Goal: Check status: Check status

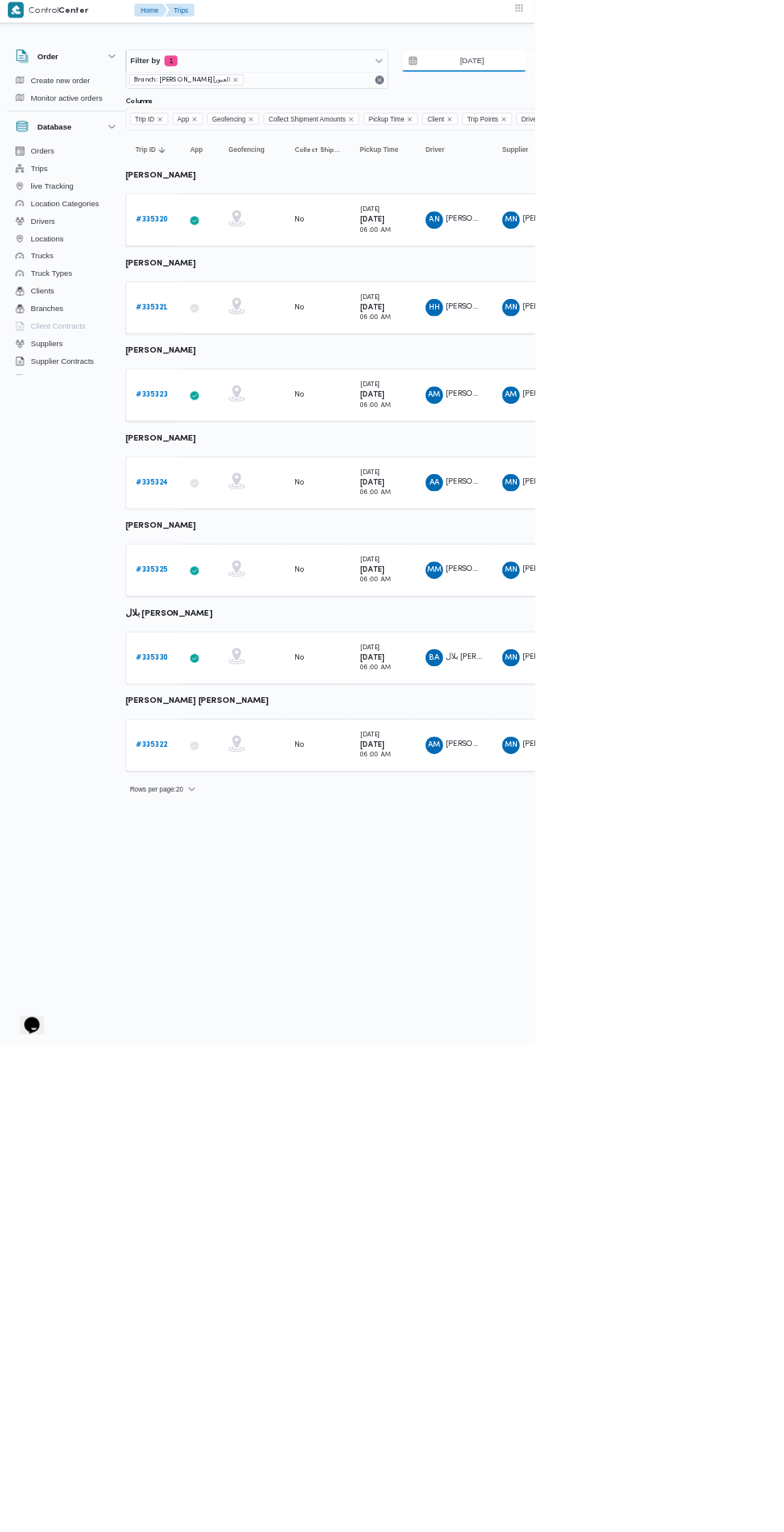
click at [713, 94] on input "[DATE]" at bounding box center [681, 93] width 181 height 32
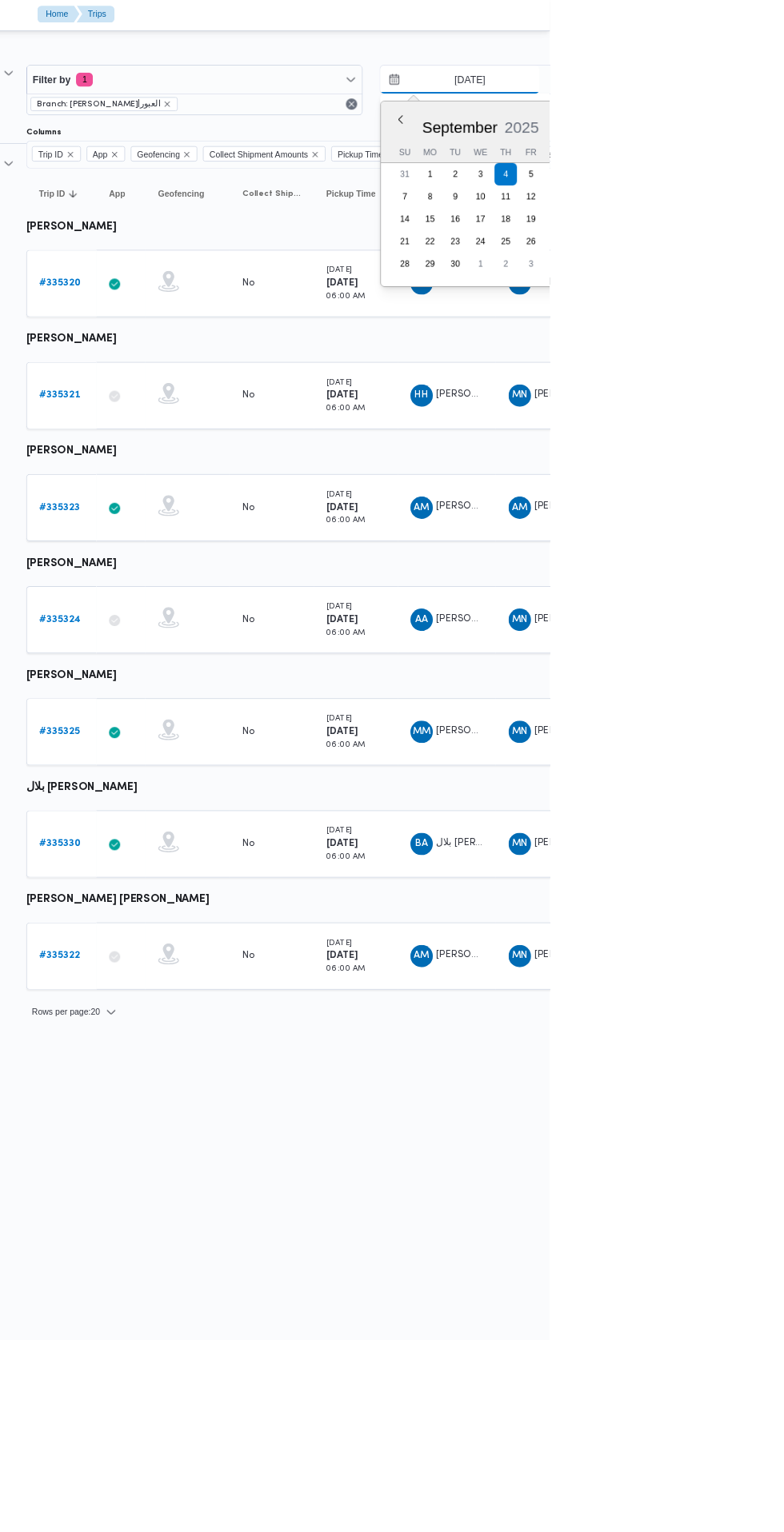
scroll to position [0, 21]
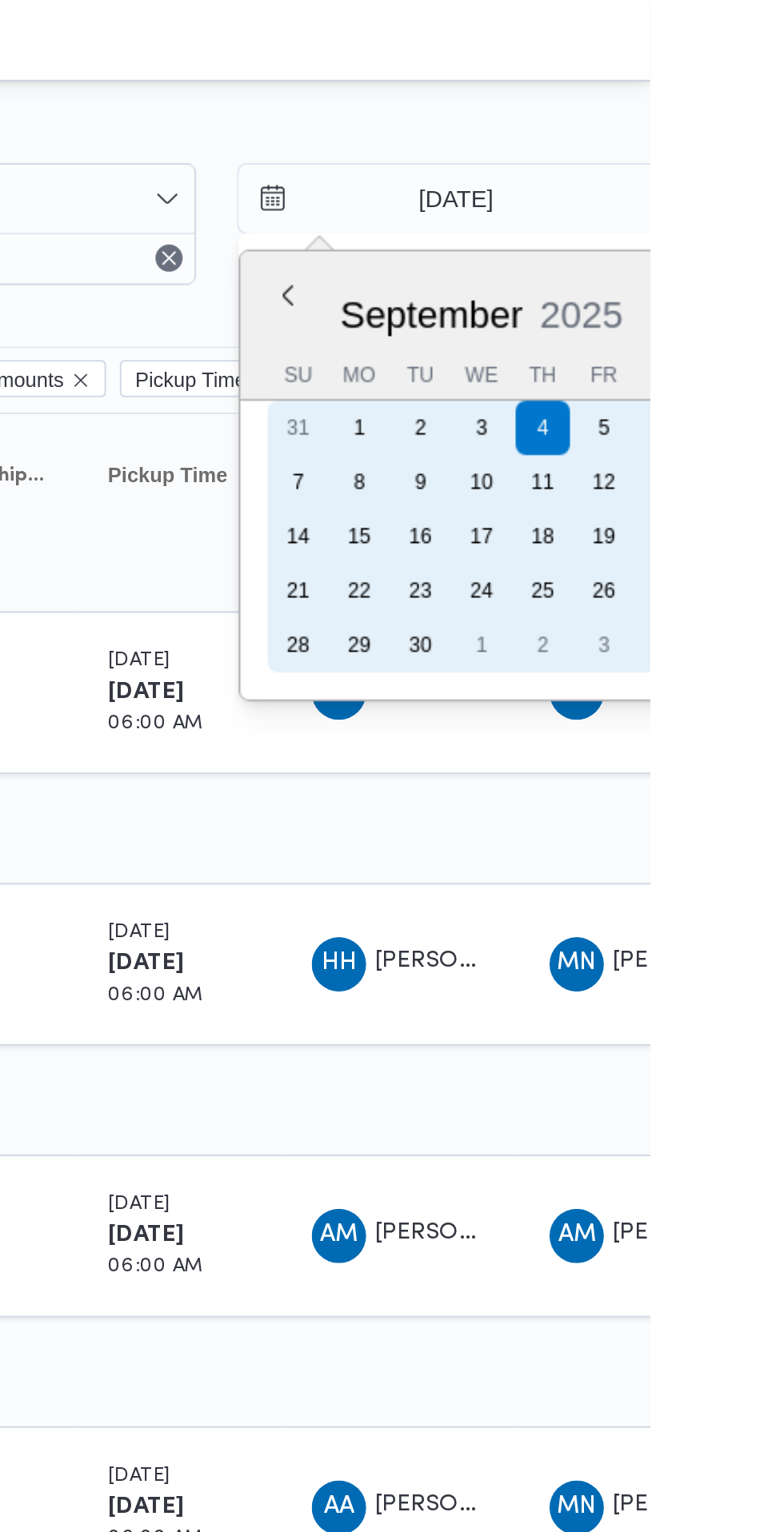
click at [783, 196] on div "6" at bounding box center [791, 202] width 26 height 26
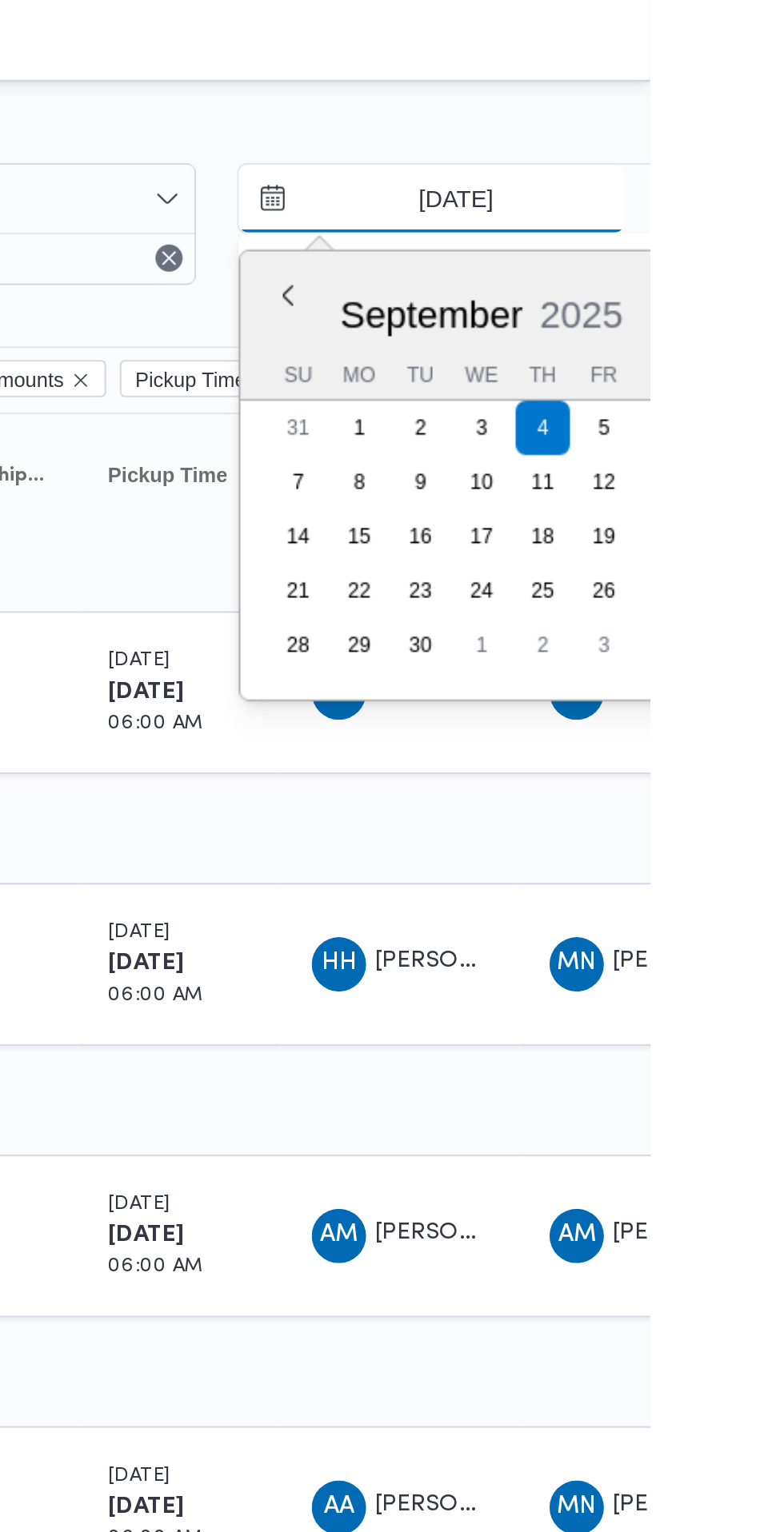
type input "[DATE]"
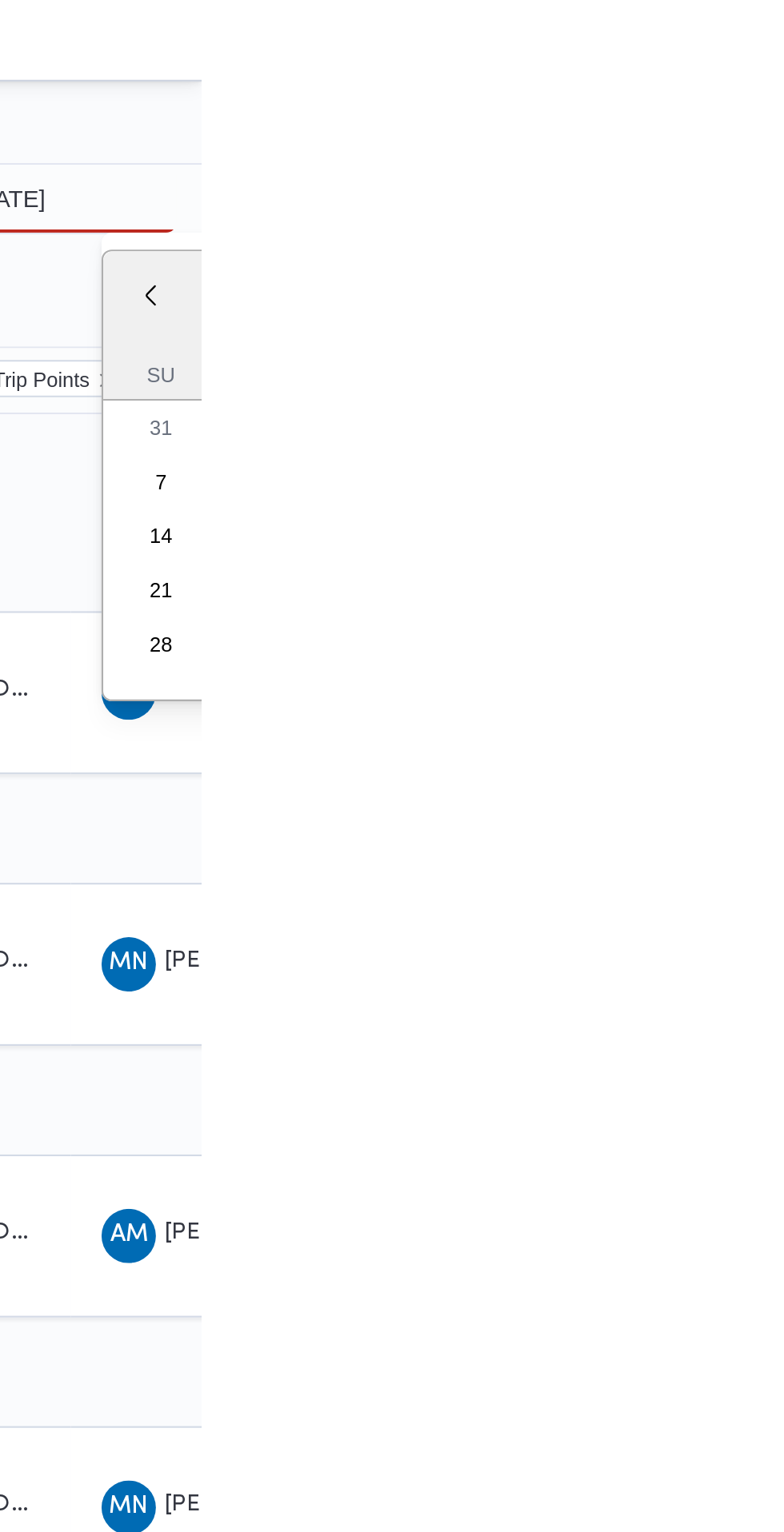
type input "[DATE]"
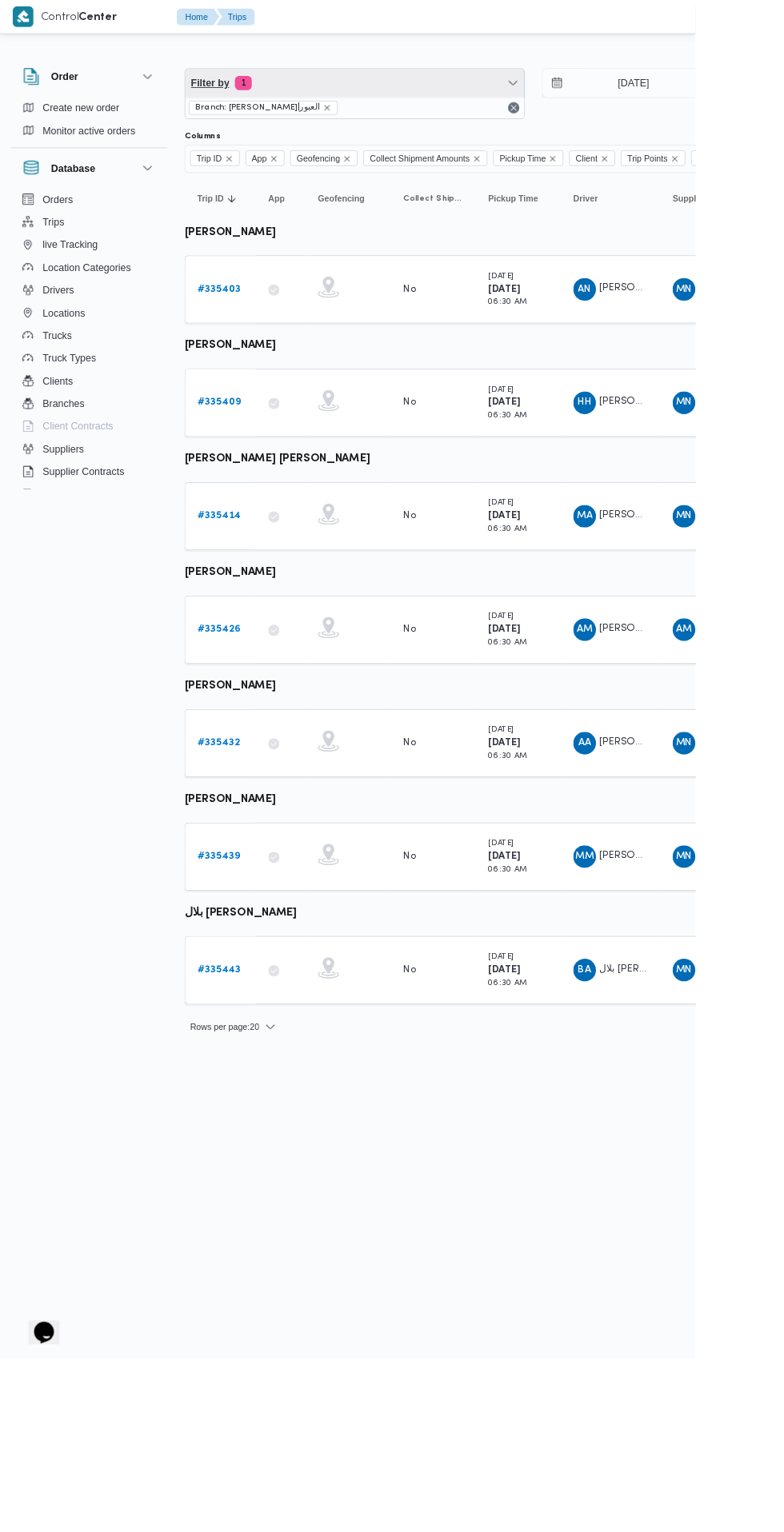
click at [413, 105] on span "Filter by 1" at bounding box center [399, 93] width 382 height 32
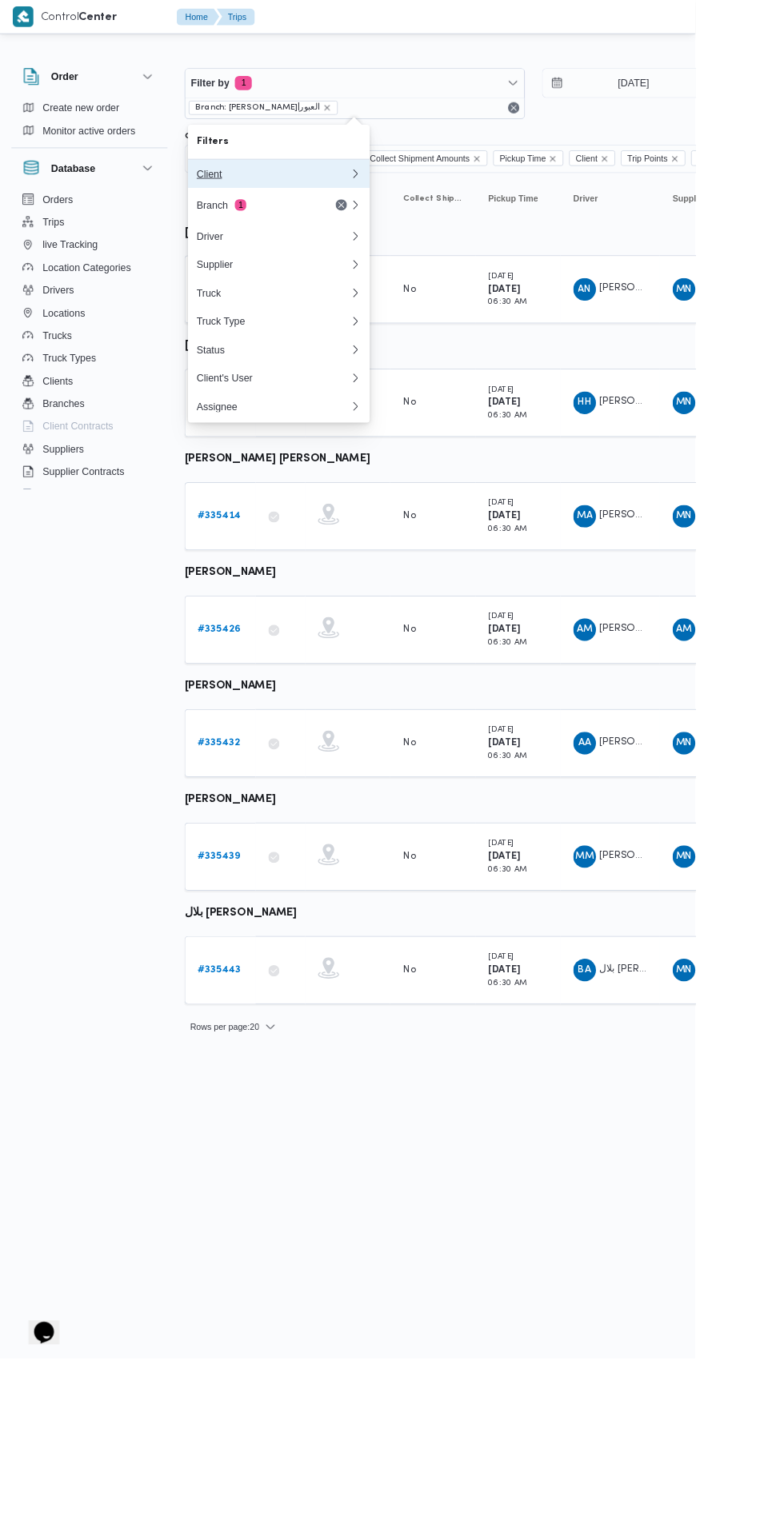
click at [339, 196] on div "Client" at bounding box center [308, 196] width 173 height 13
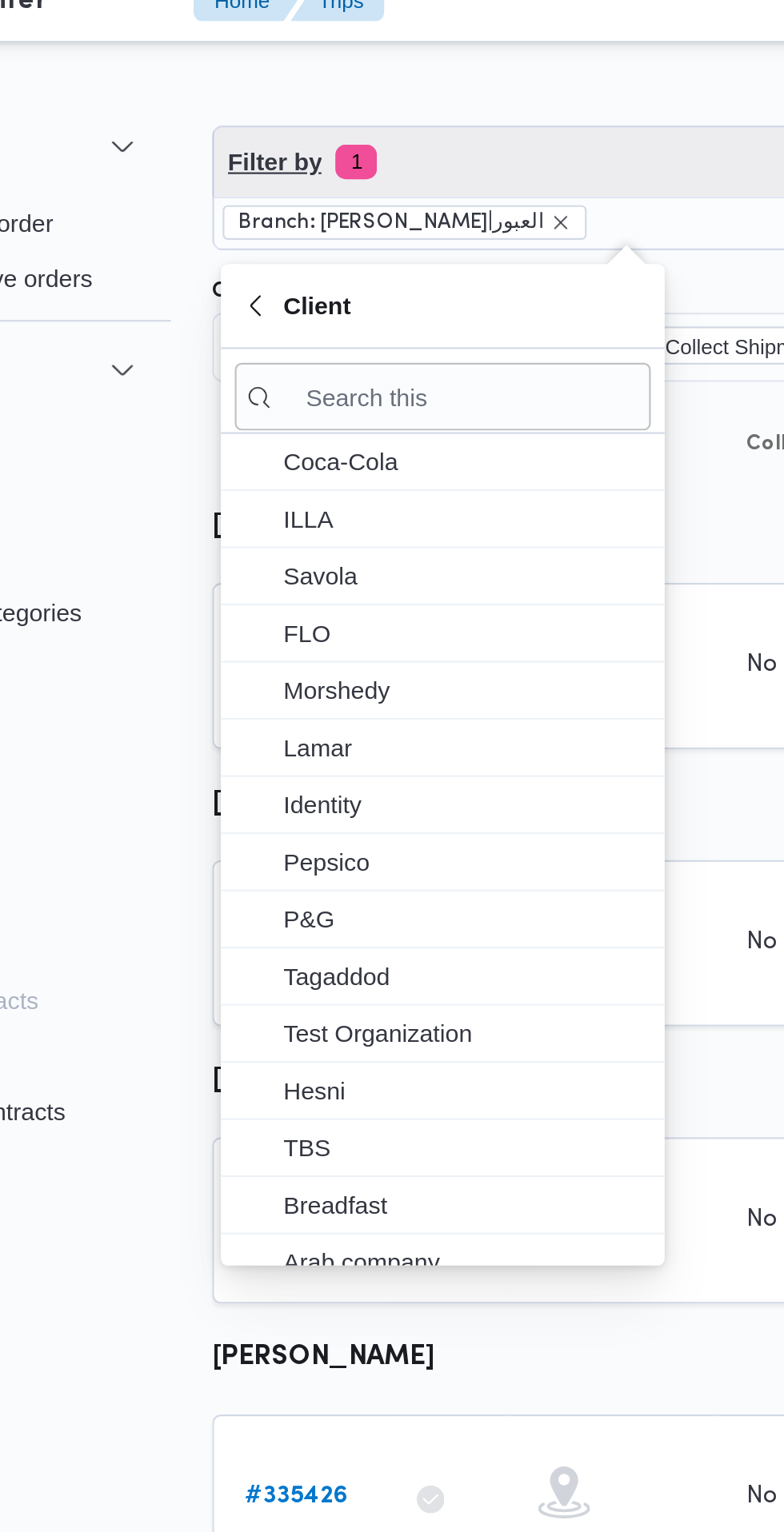
click at [345, 89] on span "Filter by 1" at bounding box center [399, 93] width 382 height 32
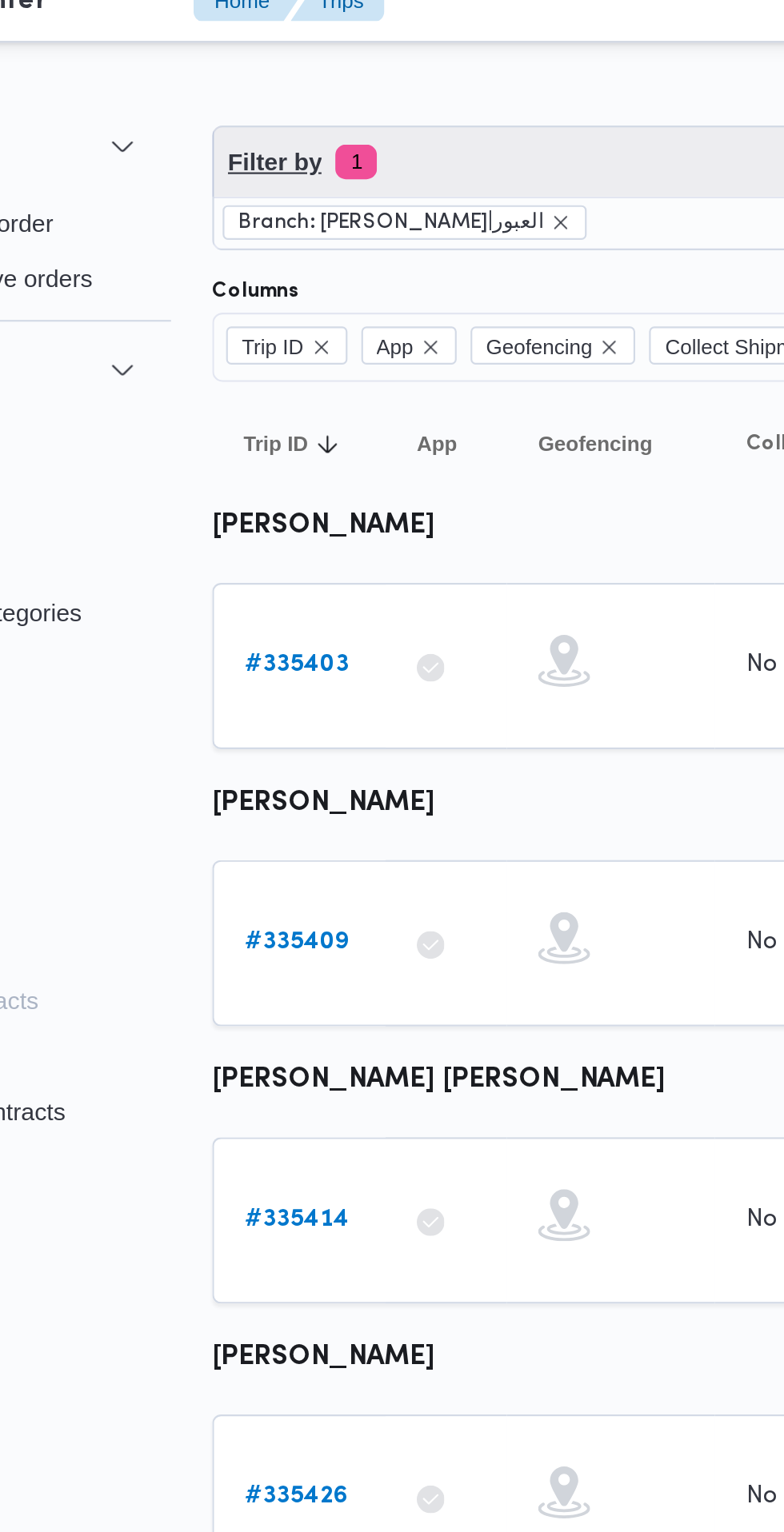
click at [343, 90] on span "Filter by 1" at bounding box center [399, 93] width 382 height 32
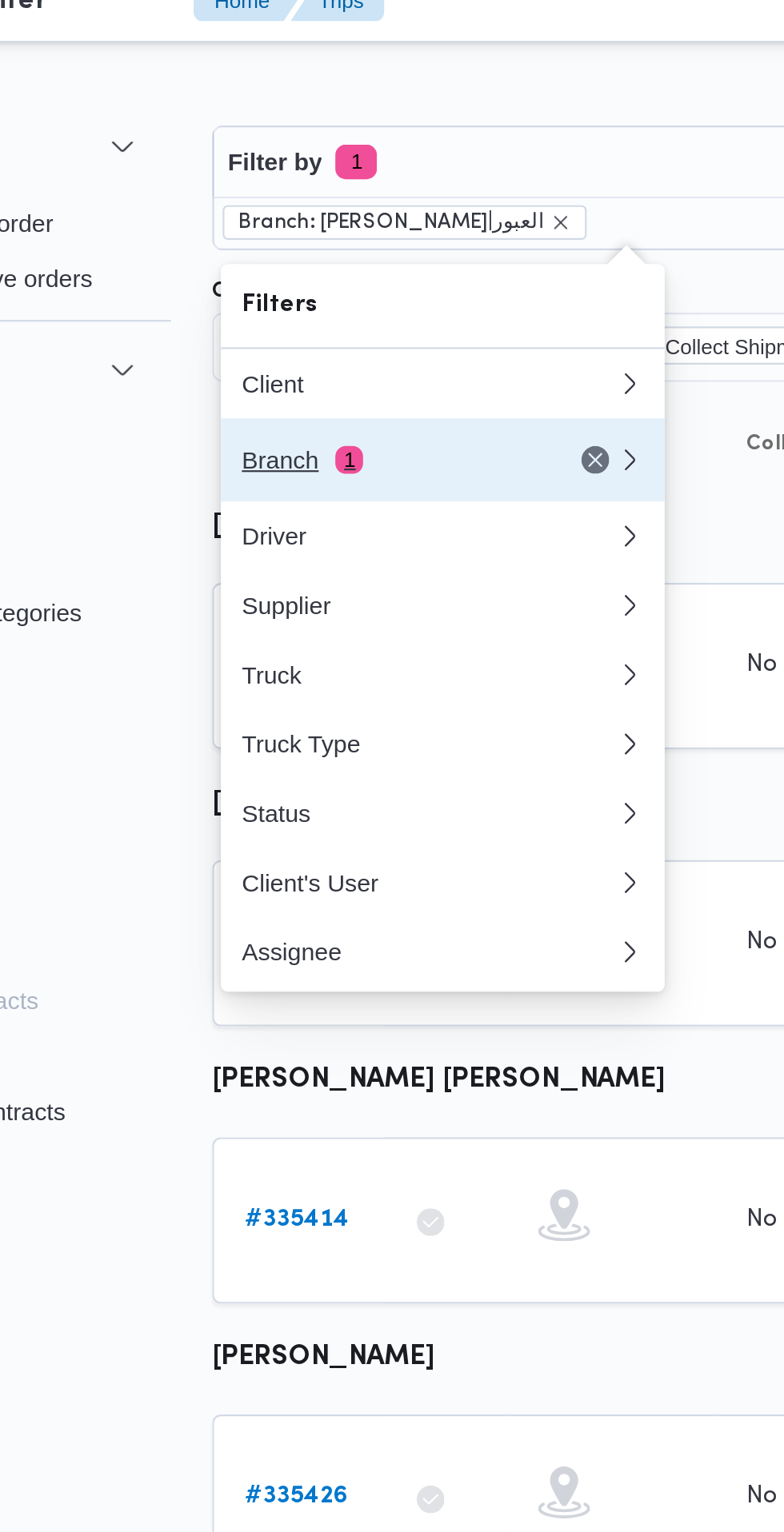
click at [299, 225] on div "Branch 1" at bounding box center [288, 232] width 134 height 13
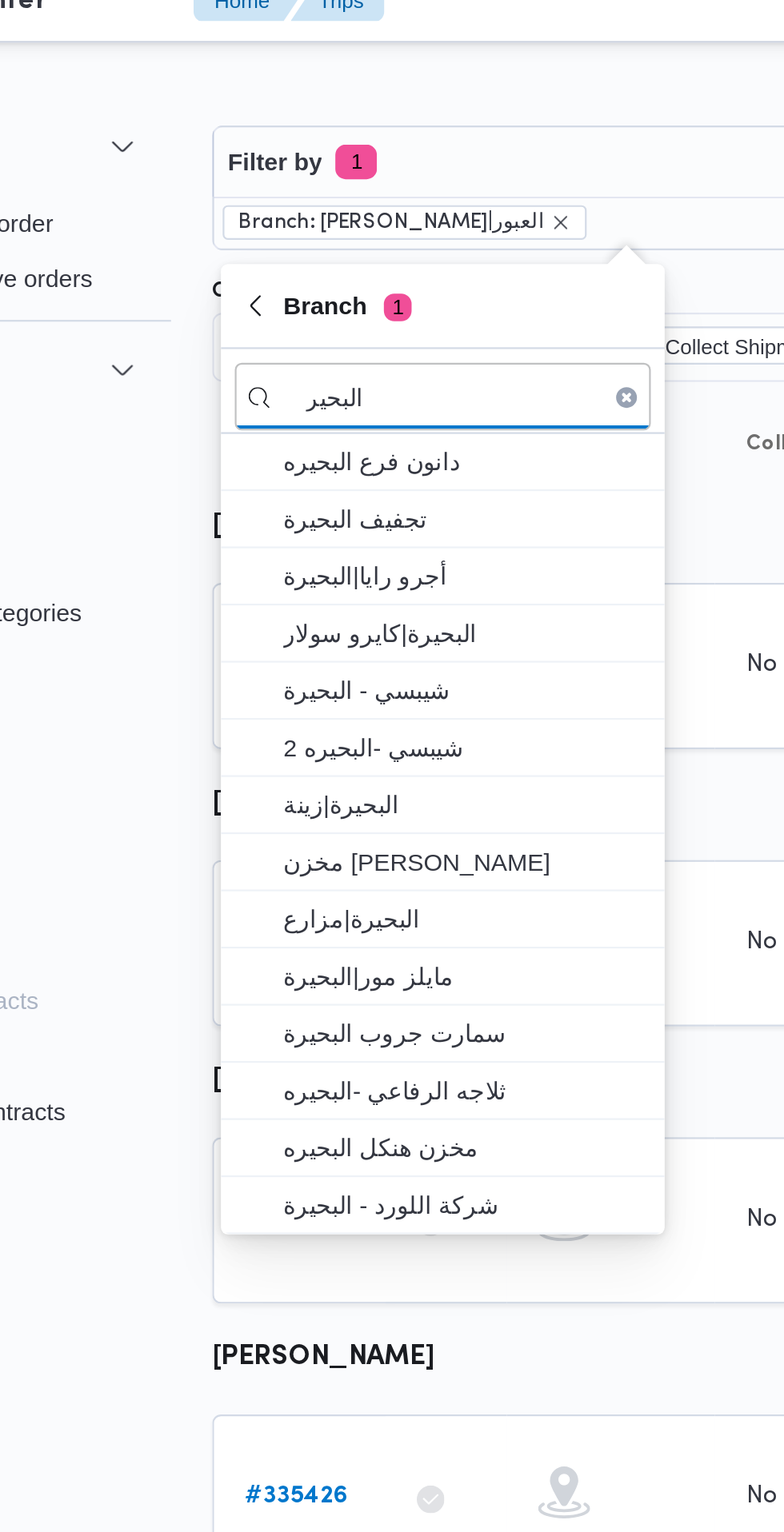
type input "البحير"
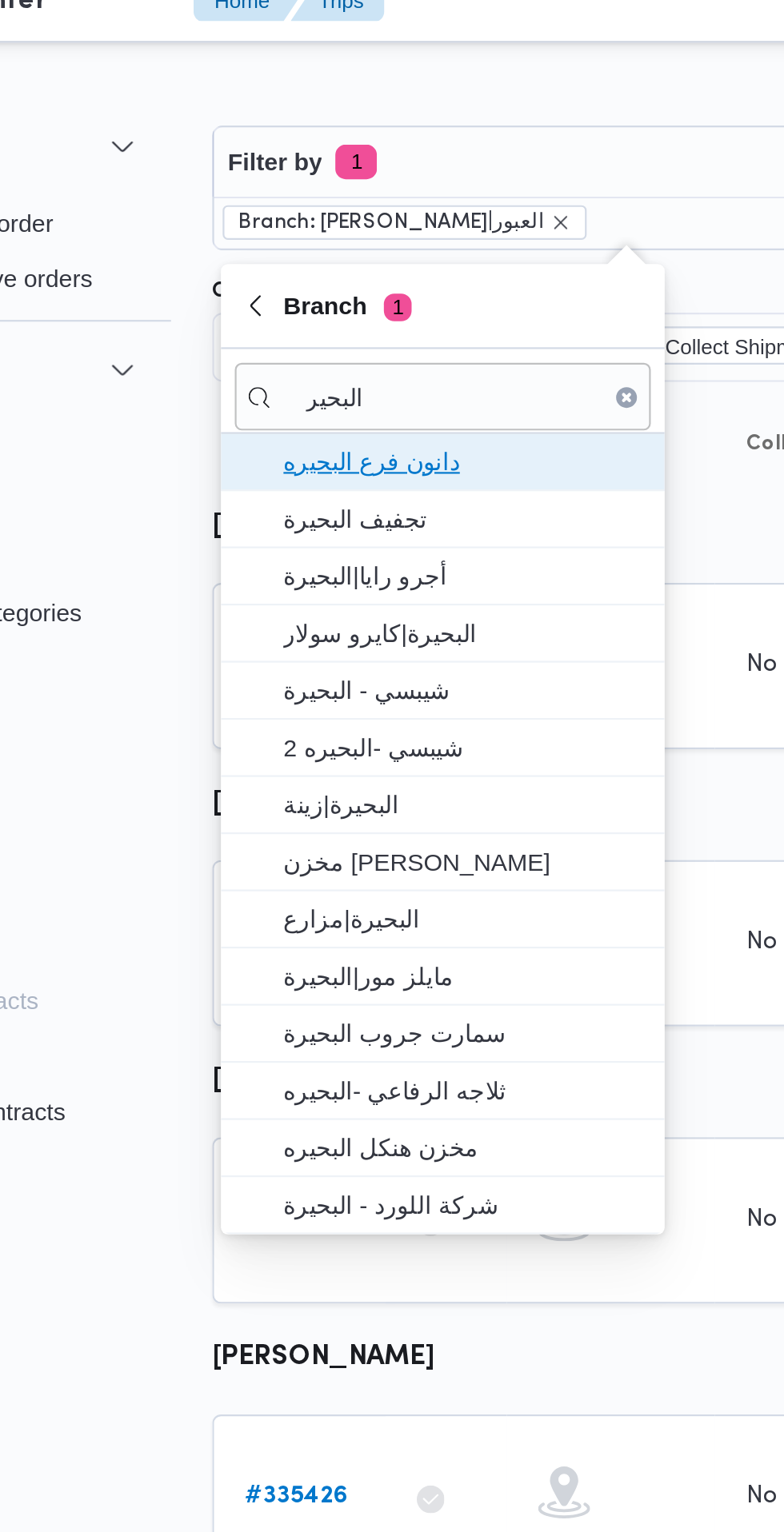
click at [352, 237] on span "دانون فرع البحيره" at bounding box center [324, 232] width 166 height 20
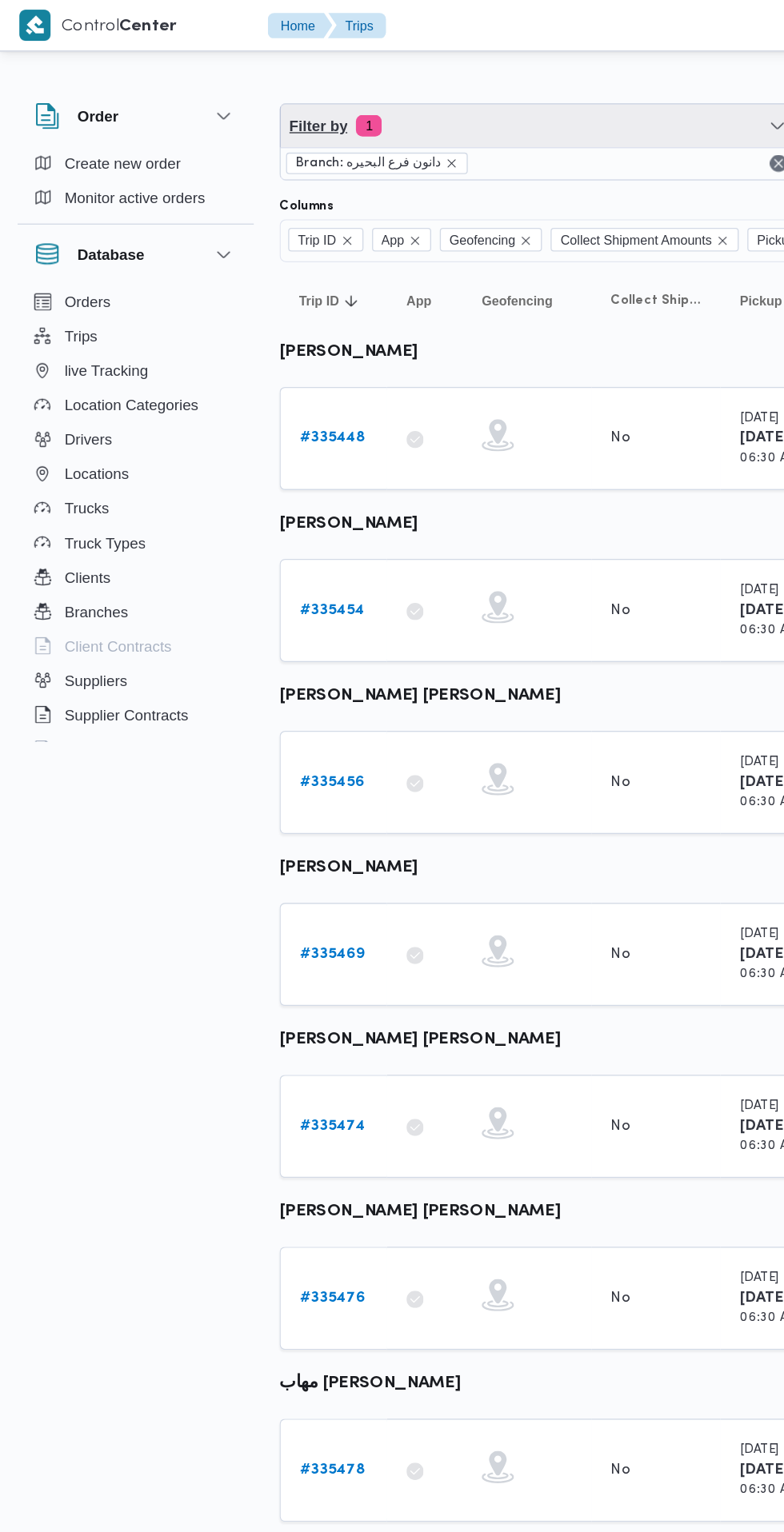
click at [422, 96] on span "Filter by 1" at bounding box center [399, 93] width 382 height 32
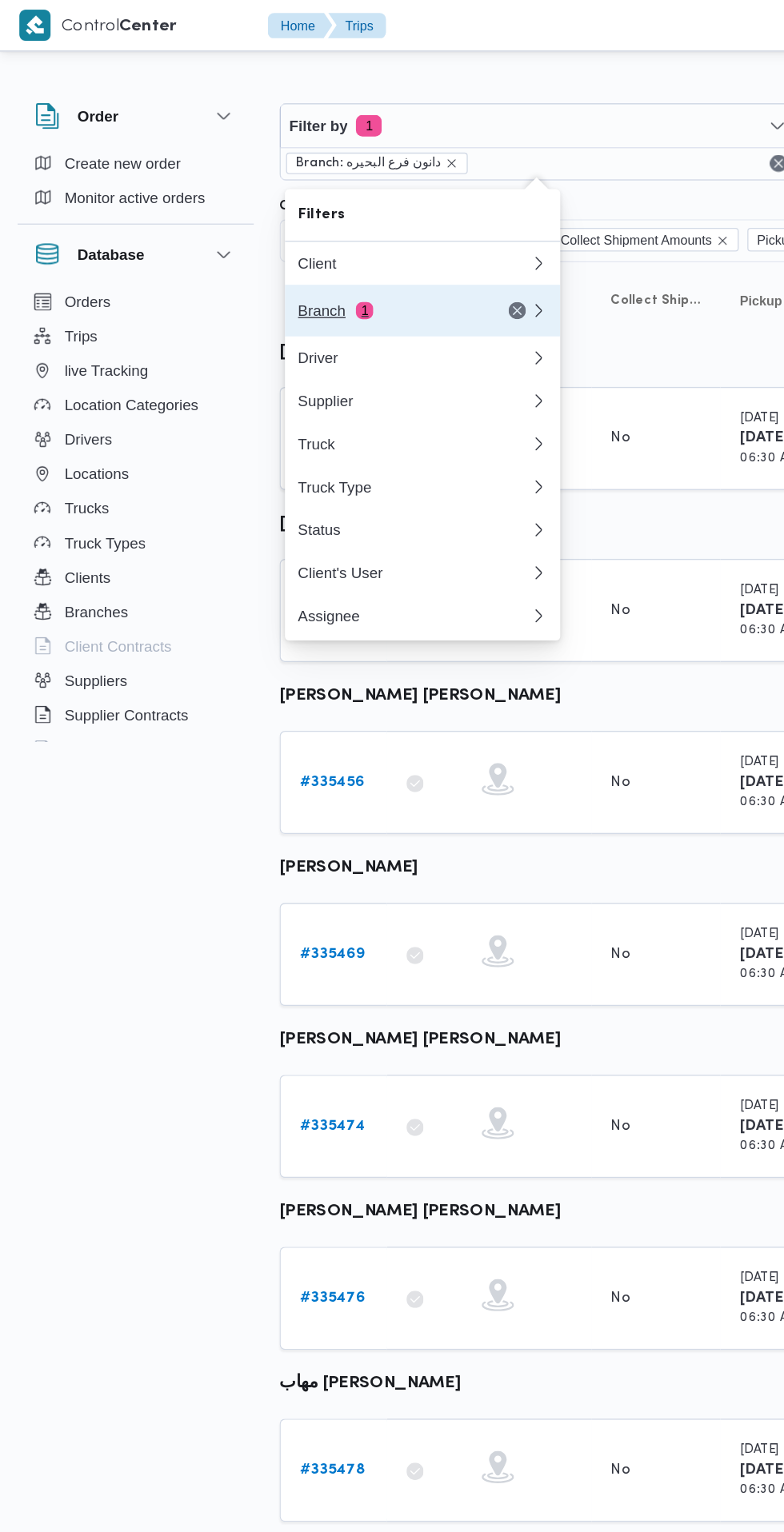
click at [333, 234] on div "Branch 1" at bounding box center [288, 232] width 134 height 13
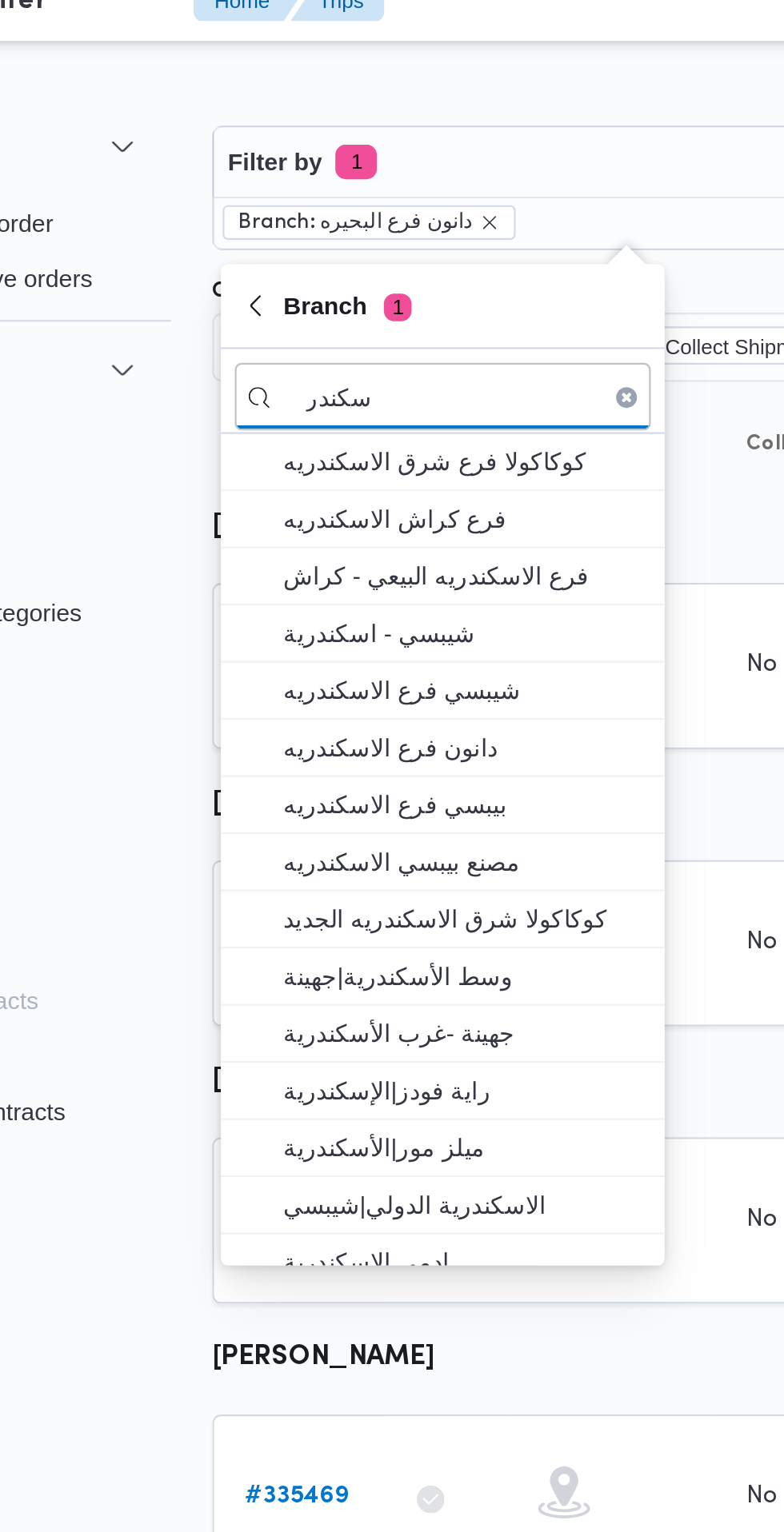
type input "سكندر"
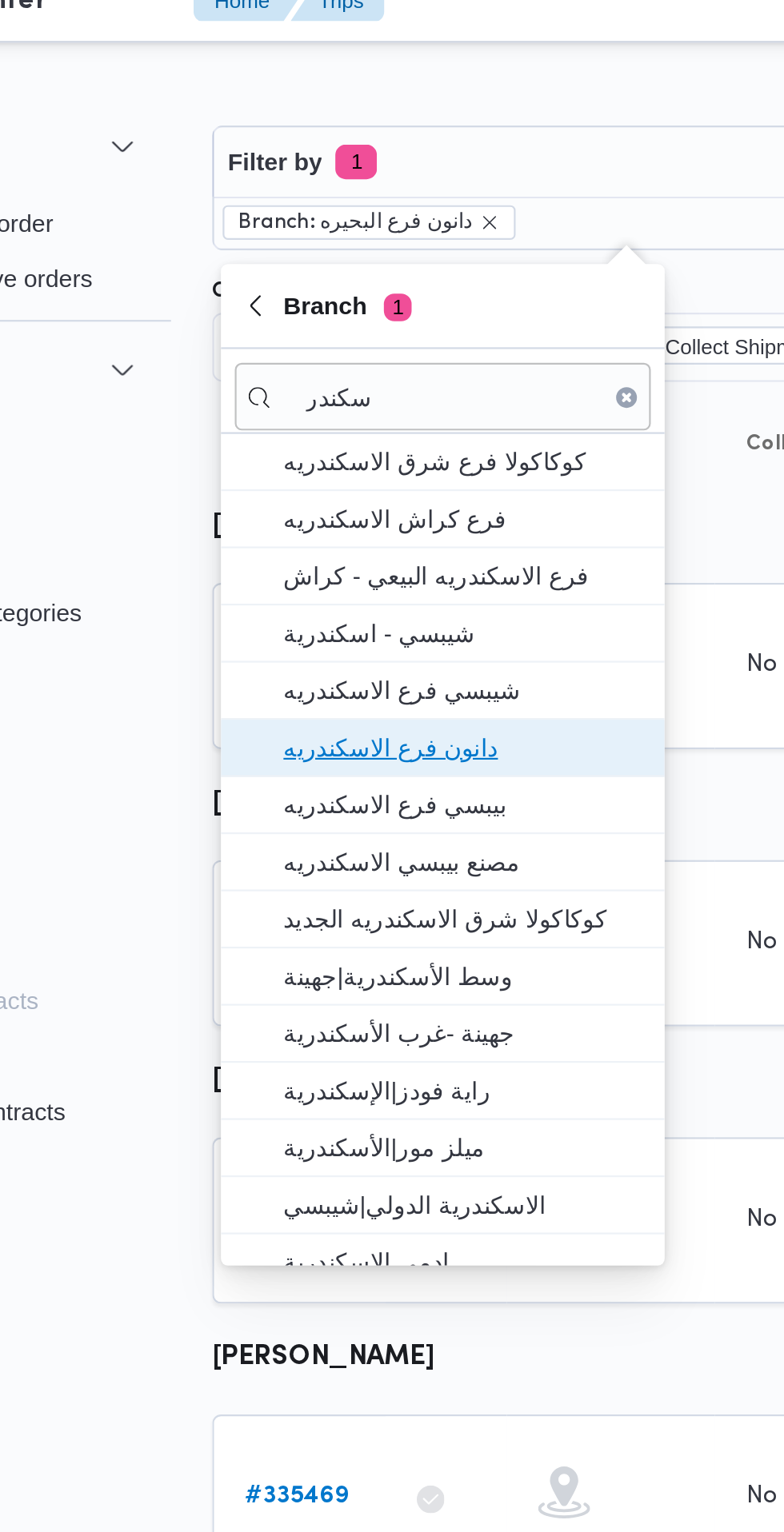
click at [349, 367] on span "دانون فرع الاسكندريه" at bounding box center [324, 364] width 166 height 20
